Goal: Find specific page/section: Find specific page/section

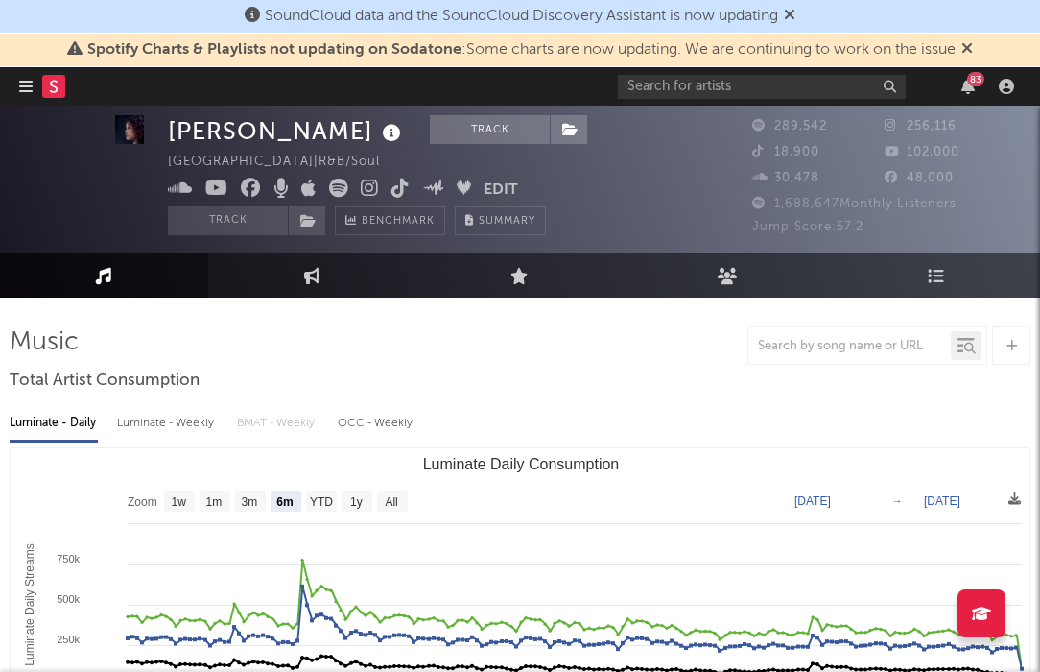
select select "6m"
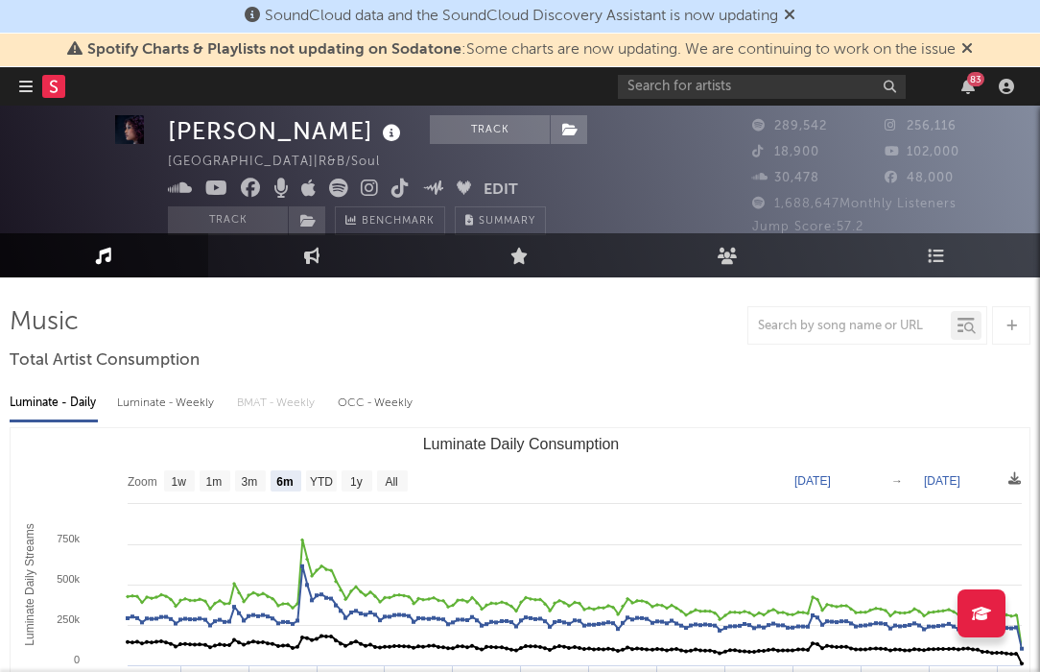
click at [23, 87] on icon "button" at bounding box center [25, 86] width 13 height 15
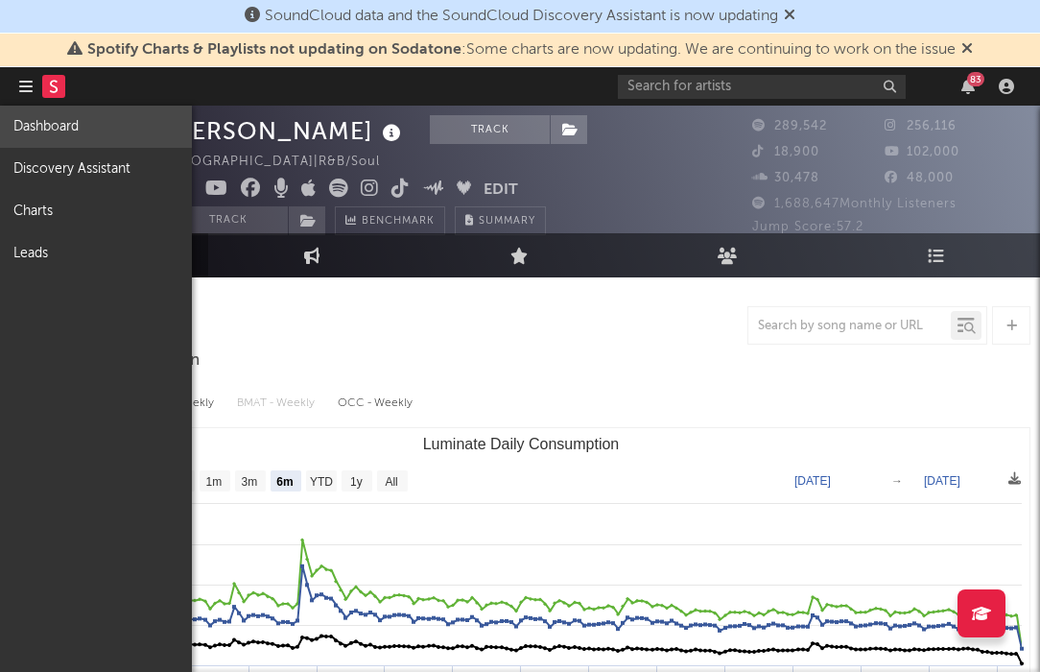
click at [35, 112] on link "Dashboard" at bounding box center [96, 127] width 192 height 42
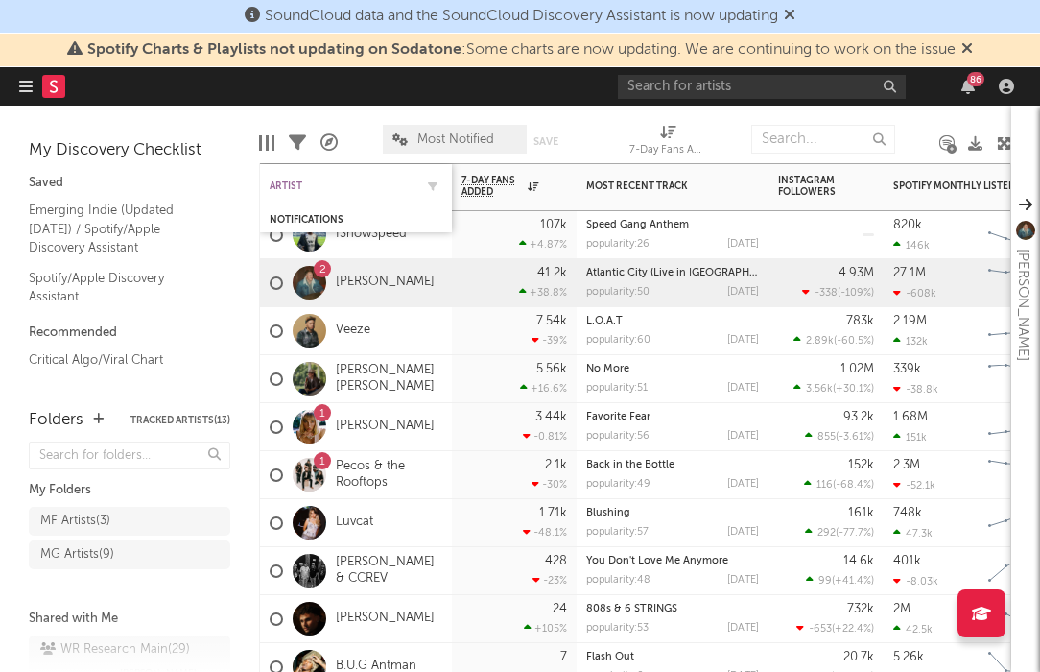
click at [299, 180] on div "Artist" at bounding box center [342, 186] width 144 height 12
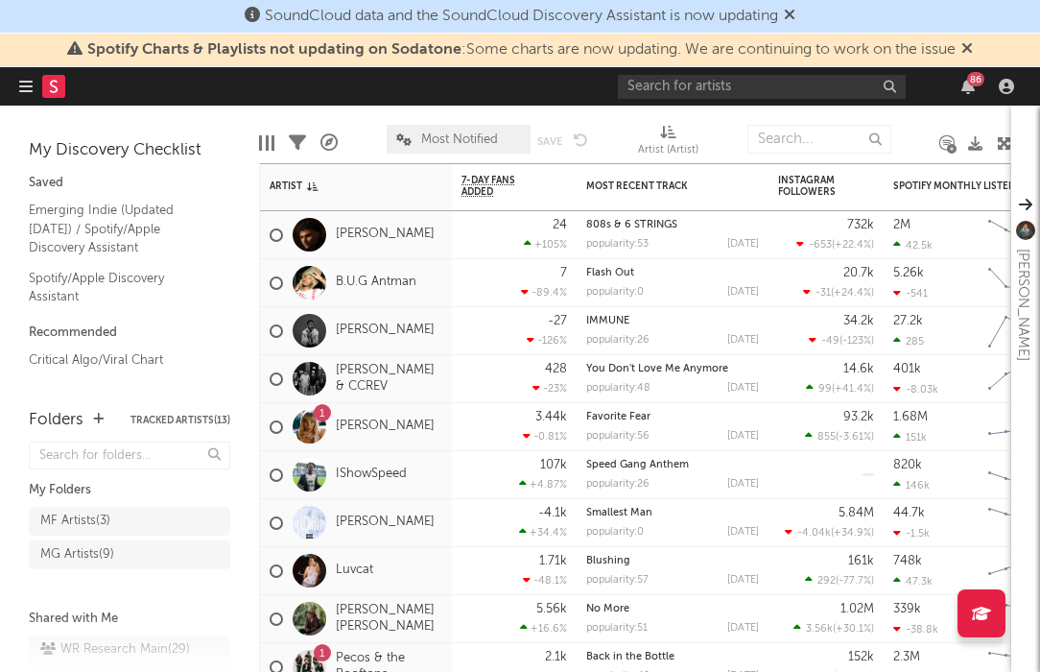
click at [972, 41] on icon at bounding box center [968, 47] width 12 height 15
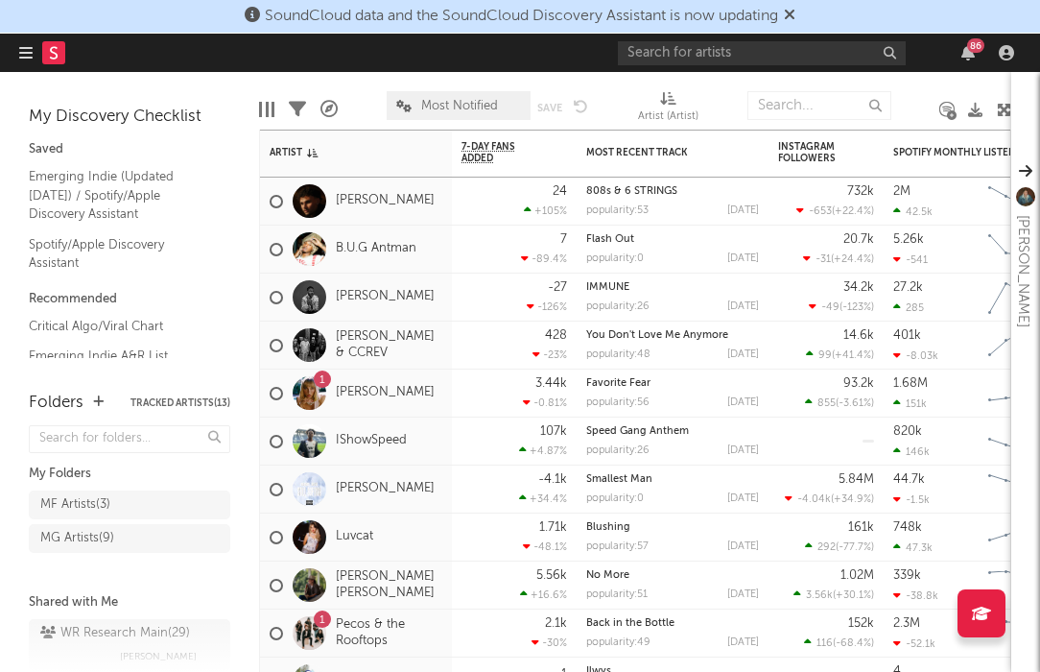
click at [796, 14] on icon at bounding box center [790, 14] width 12 height 15
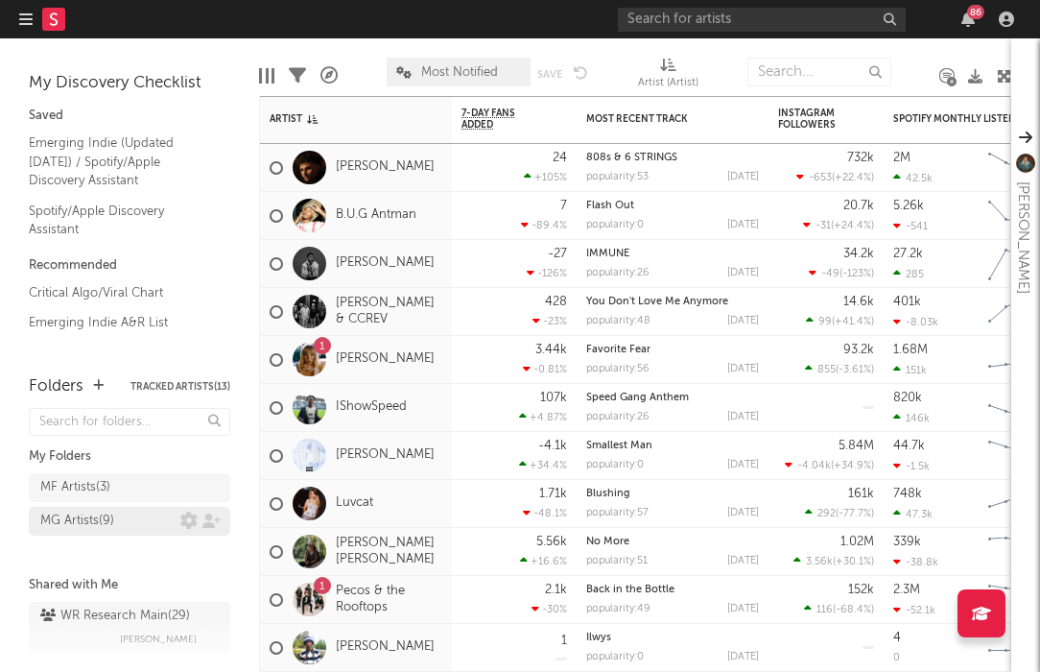
click at [64, 519] on div "MG Artists ( 9 )" at bounding box center [77, 521] width 74 height 23
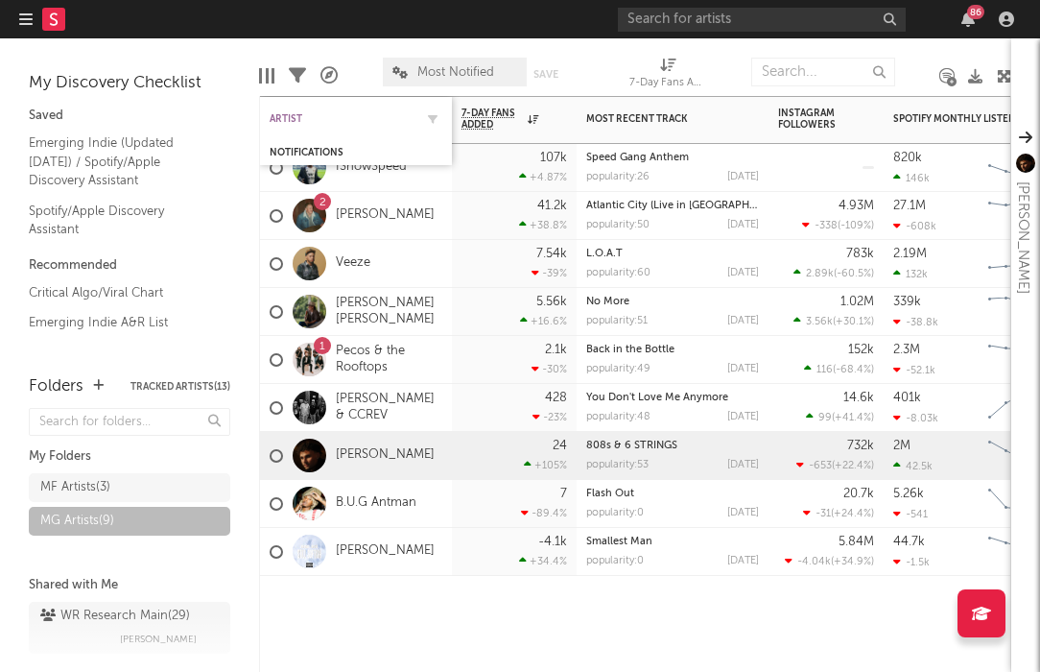
click at [293, 116] on div "Artist" at bounding box center [342, 119] width 144 height 12
